Goal: Entertainment & Leisure: Browse casually

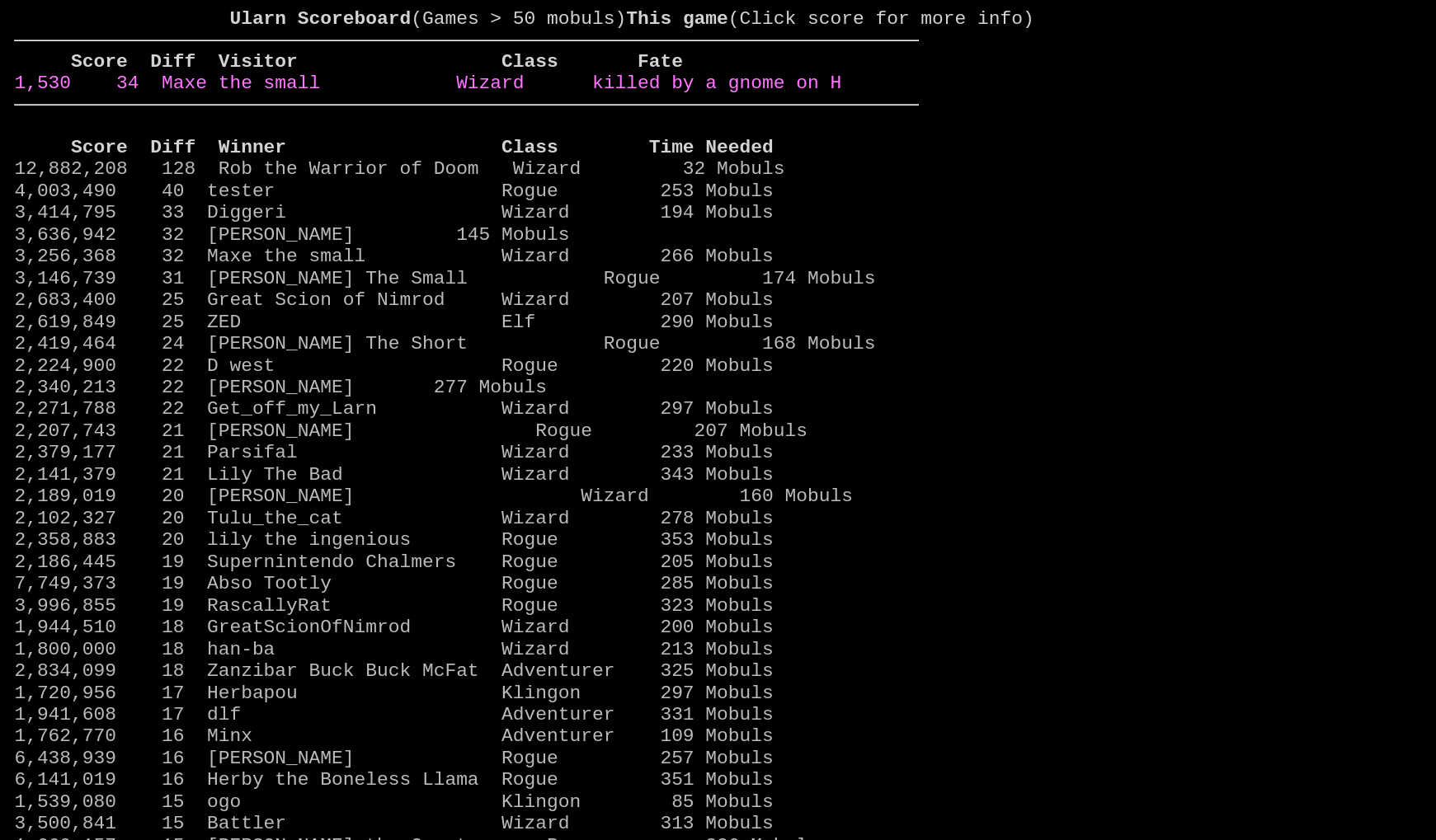
click at [666, 94] on link "1,530 34 Maxe the small Wizard killed by a gnome on H" at bounding box center [427, 83] width 827 height 22
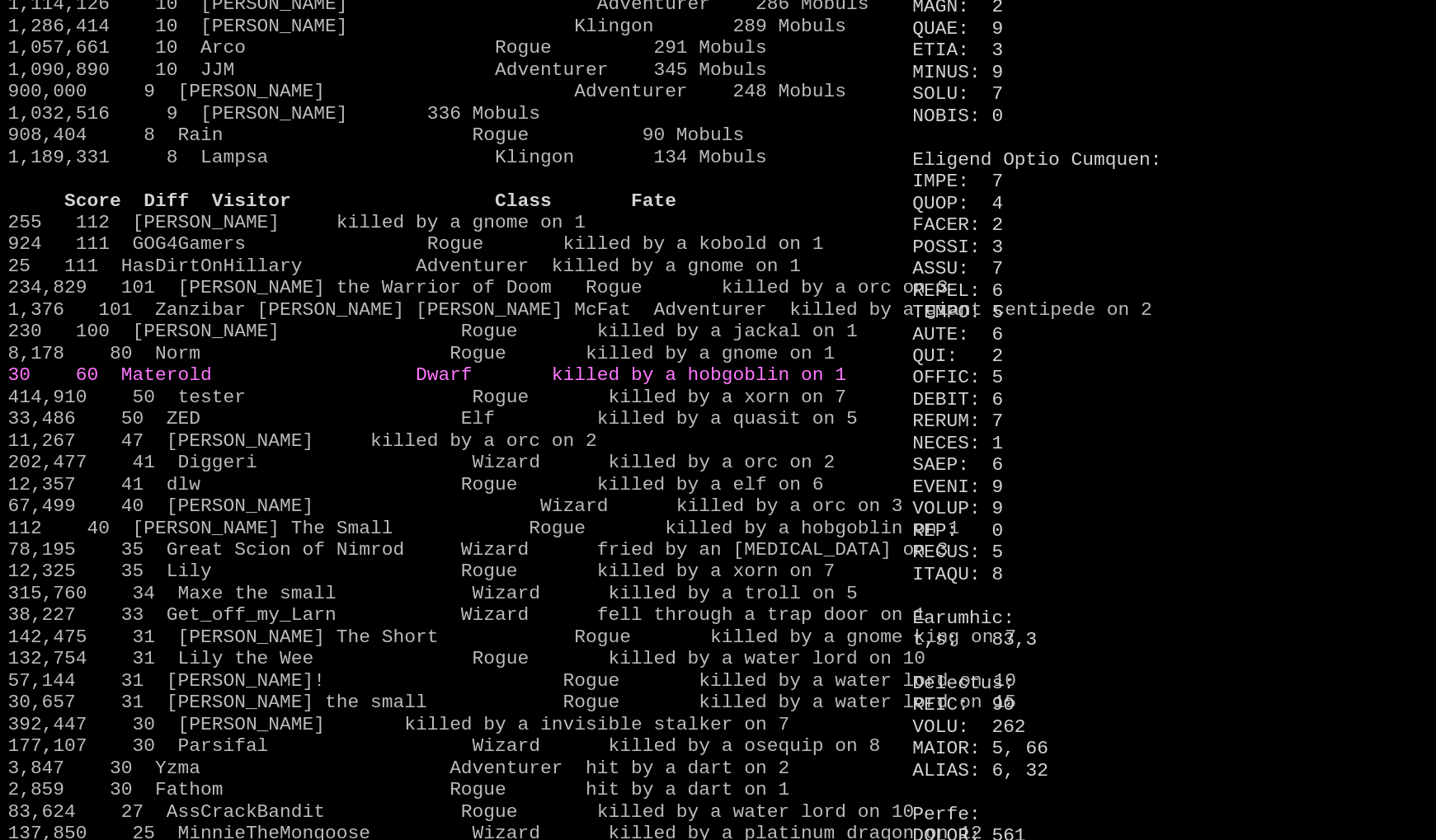
scroll to position [1562, 0]
